Goal: Find specific page/section: Find specific page/section

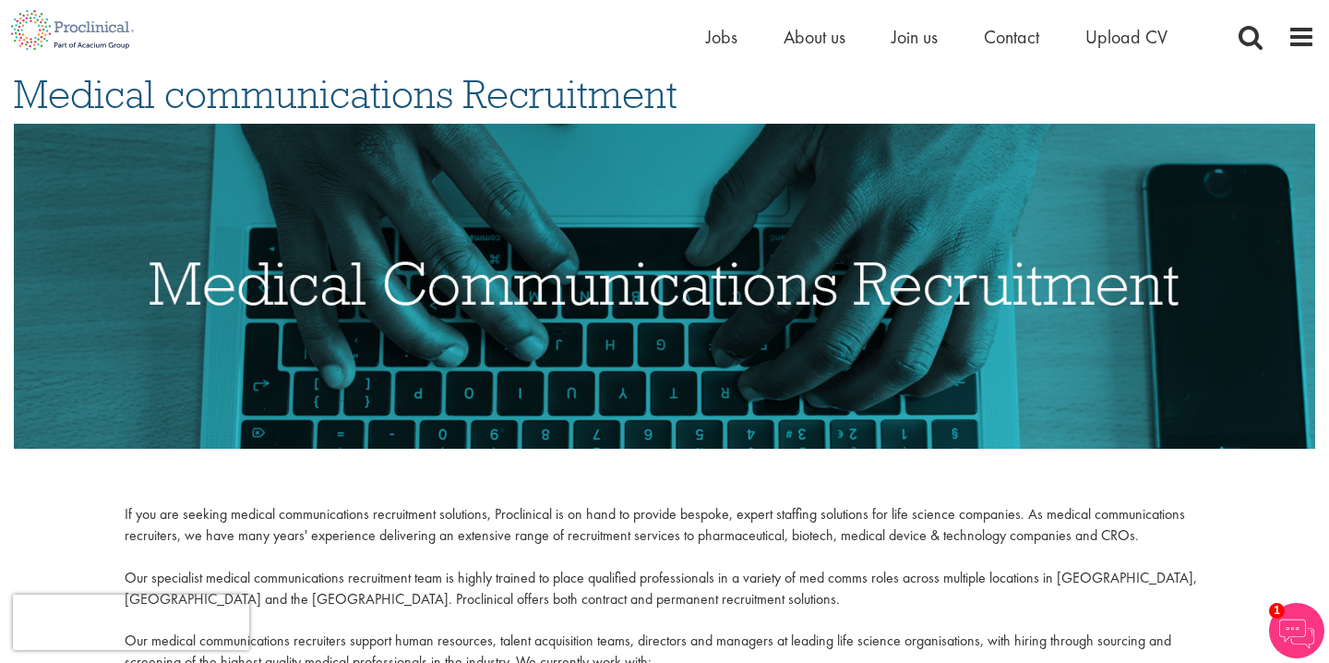
scroll to position [145, 0]
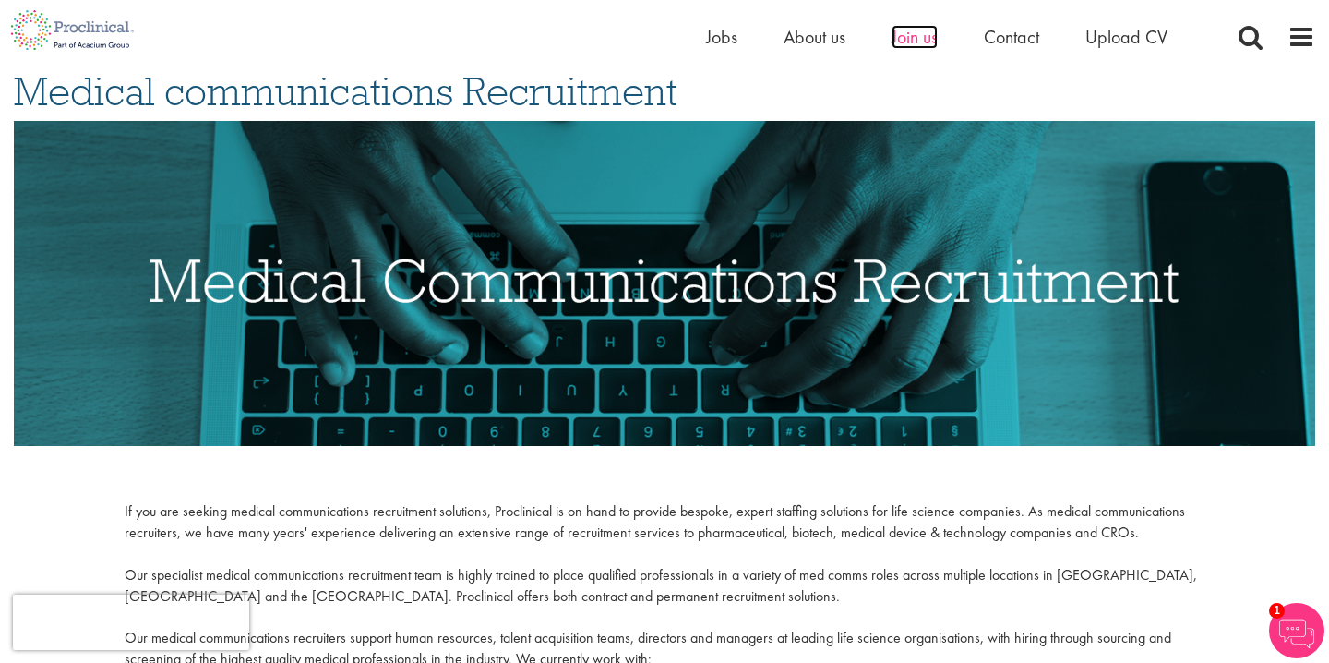
click at [903, 42] on span "Join us" at bounding box center [914, 37] width 46 height 24
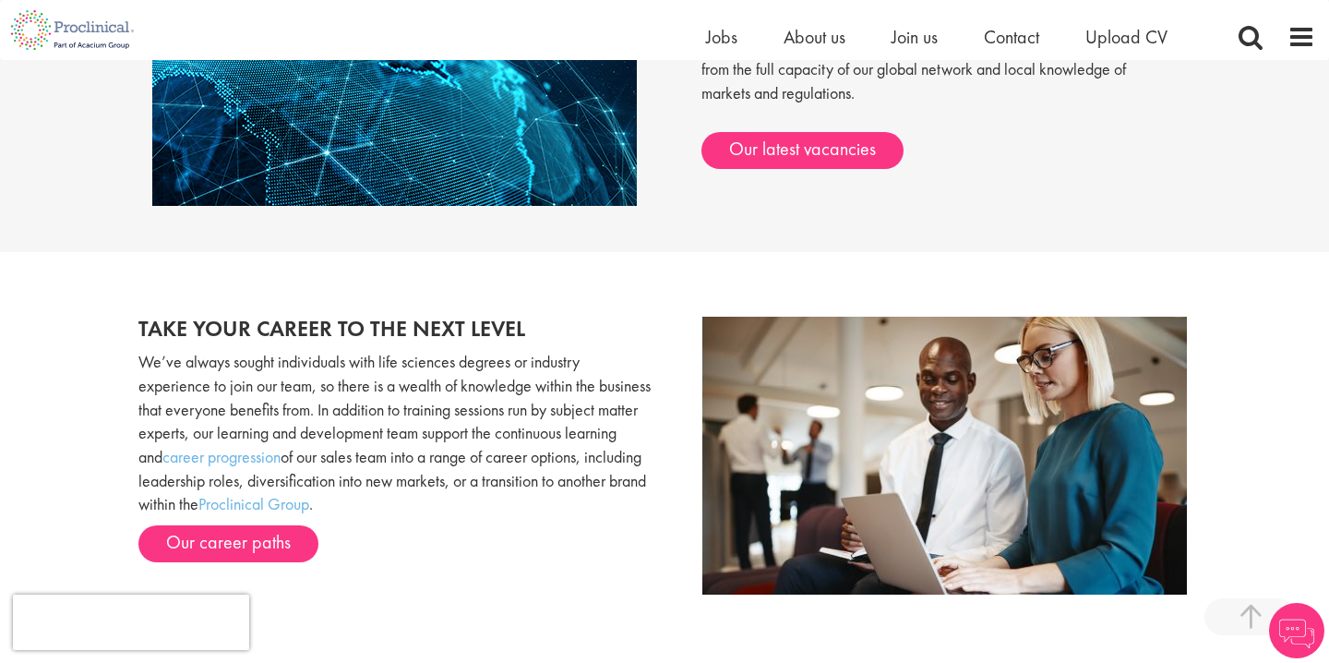
scroll to position [1329, 0]
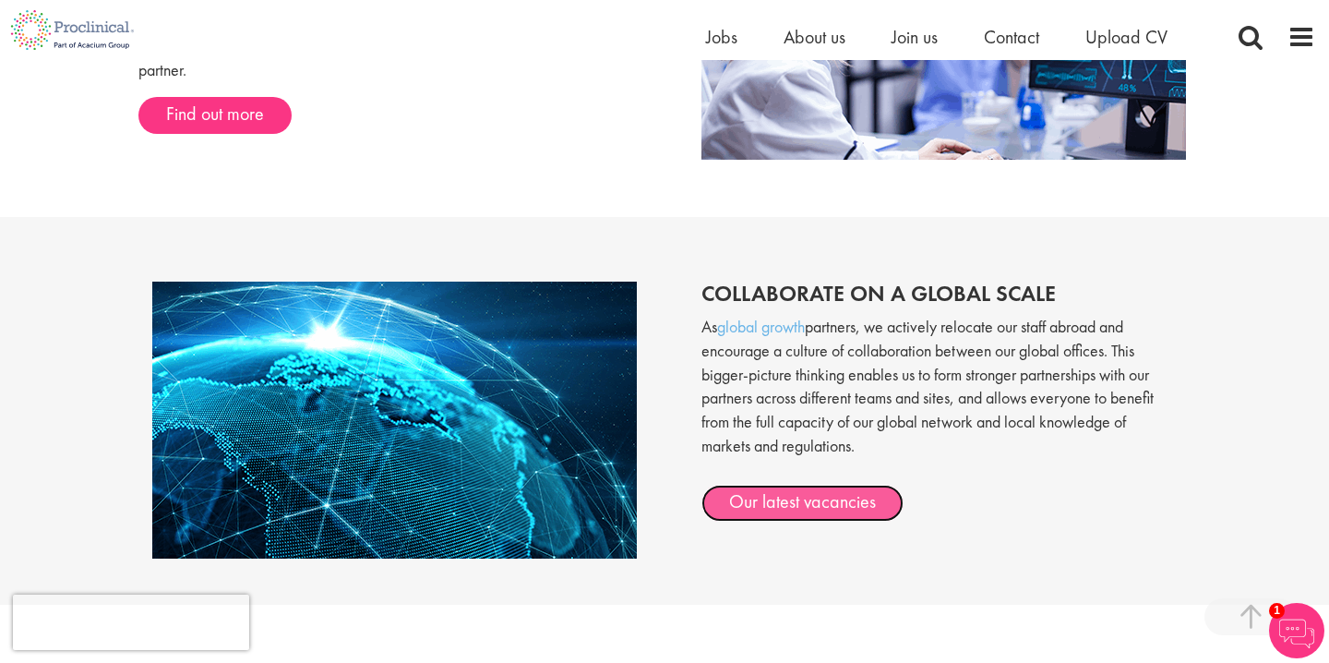
click at [783, 506] on link "Our latest vacancies" at bounding box center [802, 502] width 202 height 37
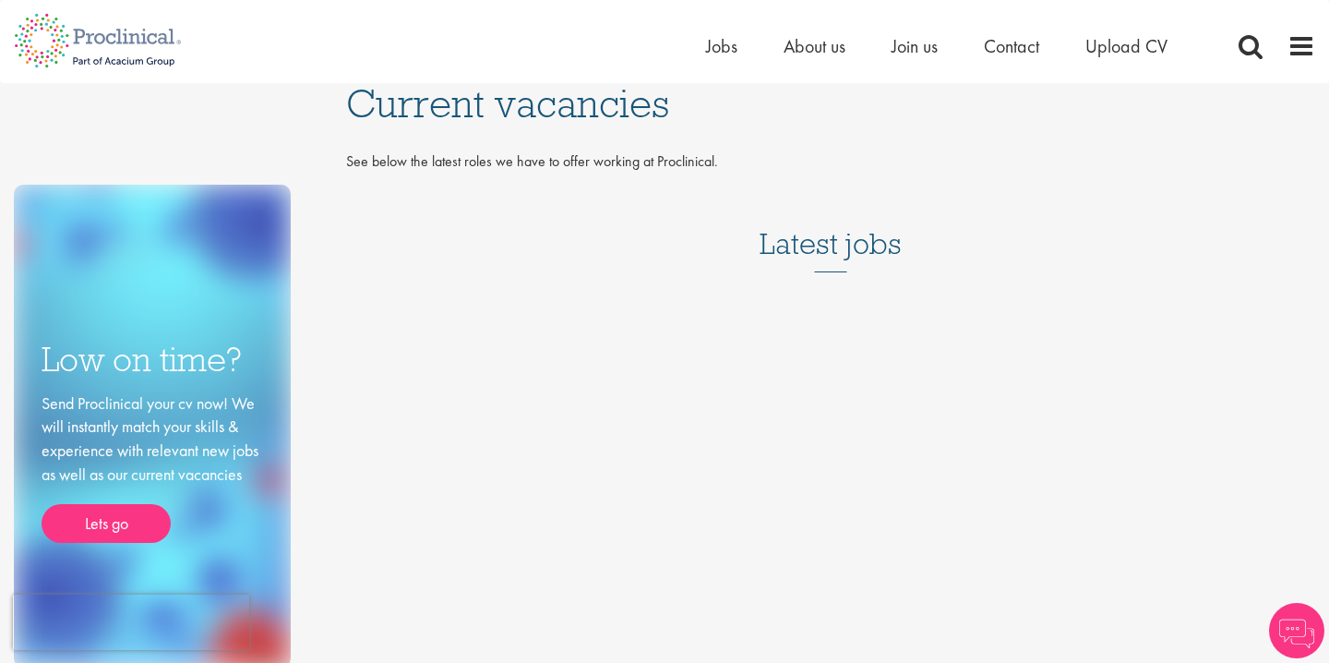
click at [460, 469] on div "Low on time? Send Proclinical your cv now! We will instantly match your skills …" at bounding box center [664, 375] width 1329 height 584
